Goal: Find specific page/section: Find specific page/section

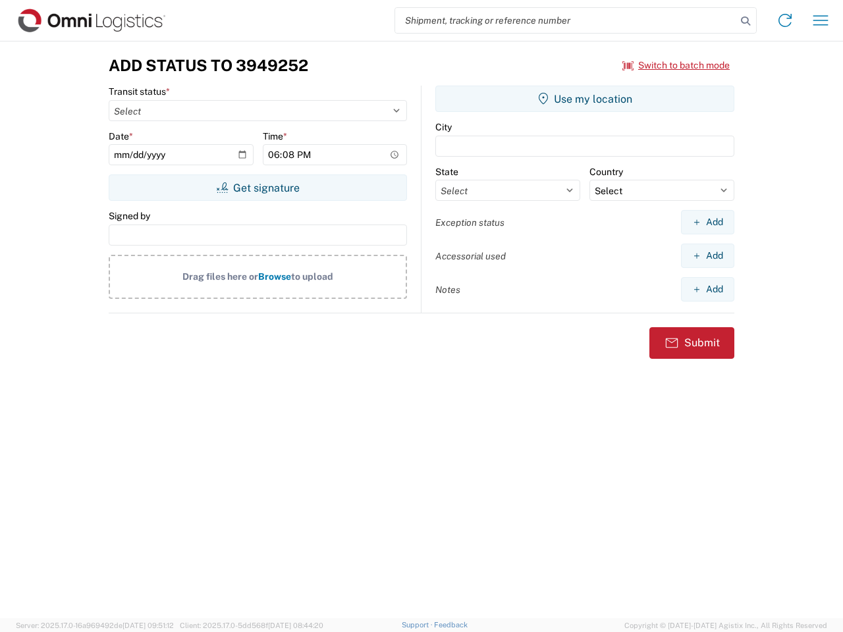
click at [565, 20] on input "search" at bounding box center [565, 20] width 341 height 25
click at [745, 21] on icon at bounding box center [745, 21] width 18 height 18
click at [785, 20] on icon at bounding box center [784, 20] width 21 height 21
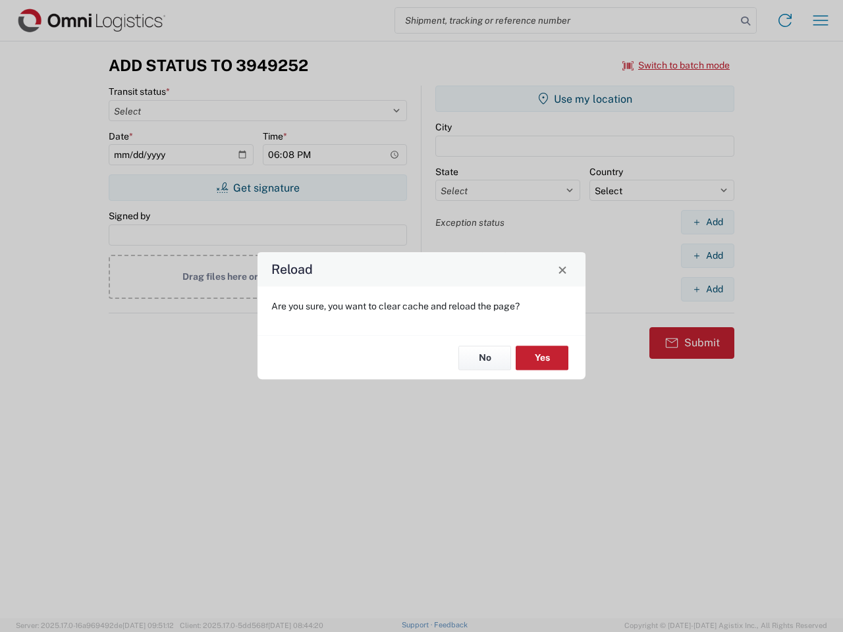
click at [676, 65] on div "Reload Are you sure, you want to clear cache and reload the page? No Yes" at bounding box center [421, 316] width 843 height 632
click at [257, 188] on div "Reload Are you sure, you want to clear cache and reload the page? No Yes" at bounding box center [421, 316] width 843 height 632
click at [585, 99] on div "Reload Are you sure, you want to clear cache and reload the page? No Yes" at bounding box center [421, 316] width 843 height 632
click at [707, 222] on div "Reload Are you sure, you want to clear cache and reload the page? No Yes" at bounding box center [421, 316] width 843 height 632
click at [707, 255] on div "Reload Are you sure, you want to clear cache and reload the page? No Yes" at bounding box center [421, 316] width 843 height 632
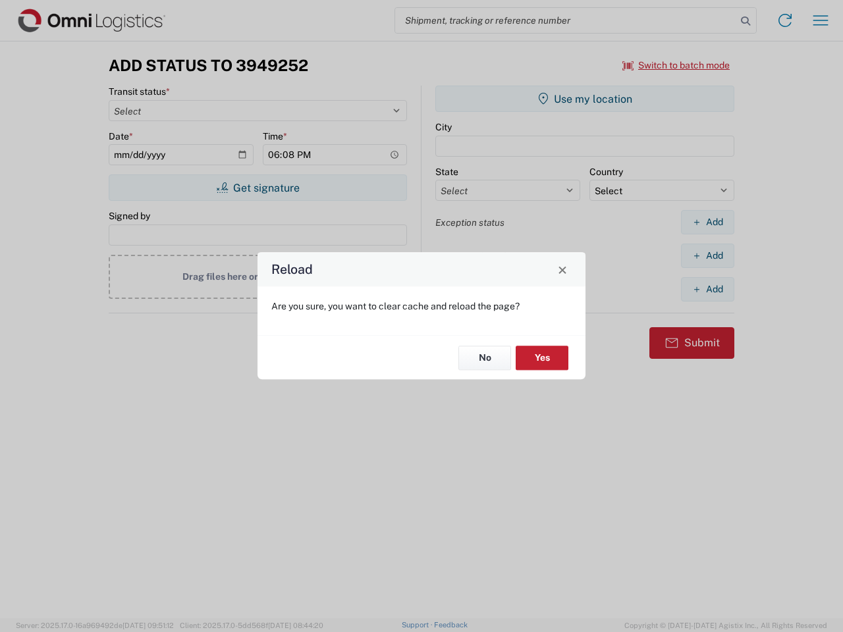
click at [707, 289] on div "Reload Are you sure, you want to clear cache and reload the page? No Yes" at bounding box center [421, 316] width 843 height 632
